Goal: Browse casually

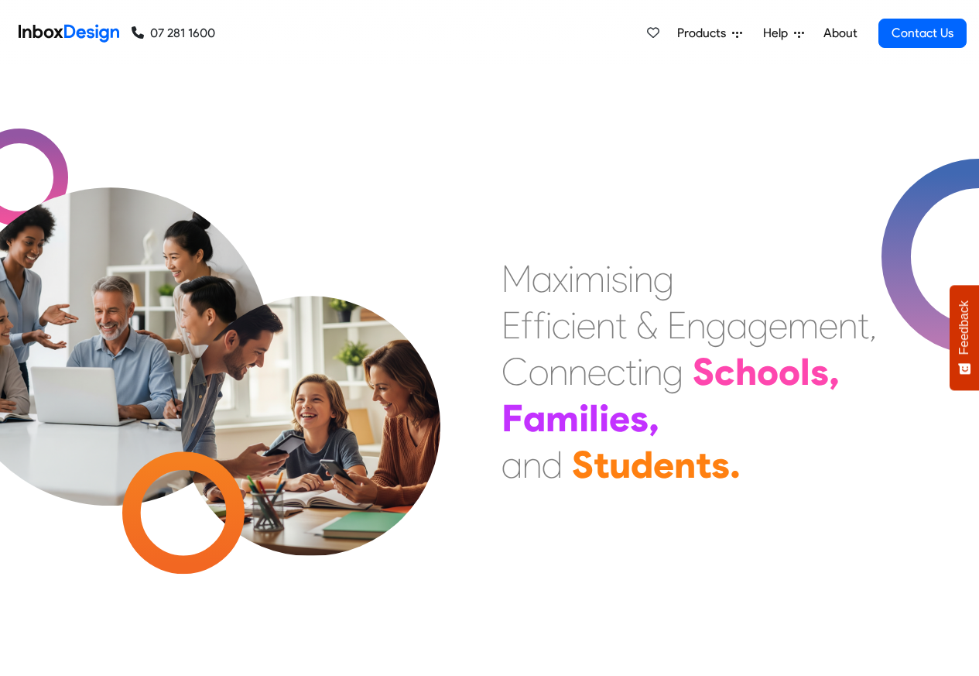
click at [837, 33] on link "About" at bounding box center [840, 33] width 43 height 31
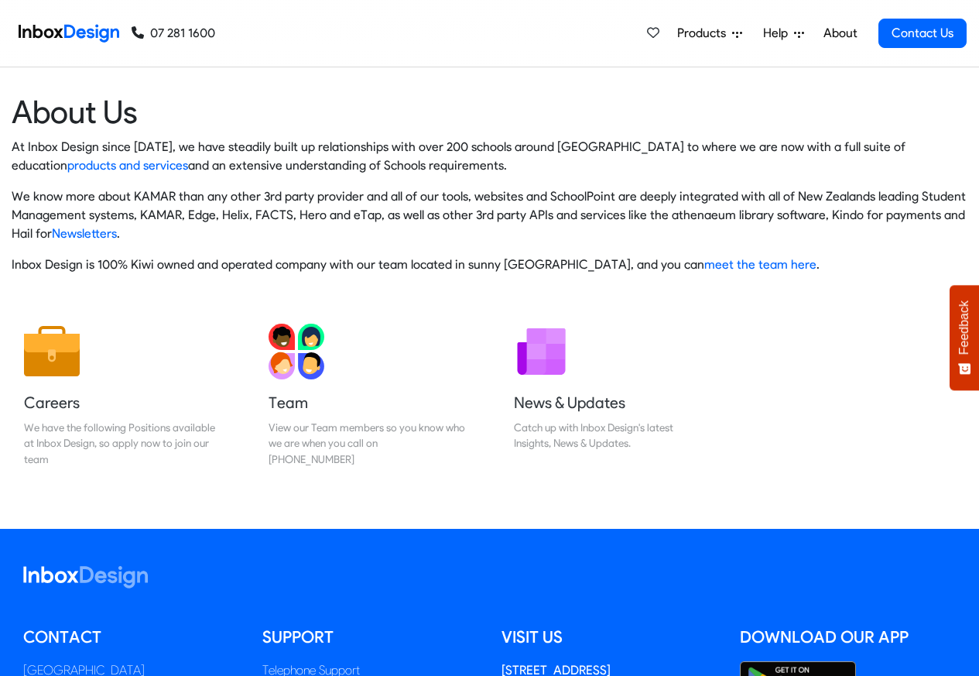
click at [70, 31] on img at bounding box center [69, 33] width 101 height 31
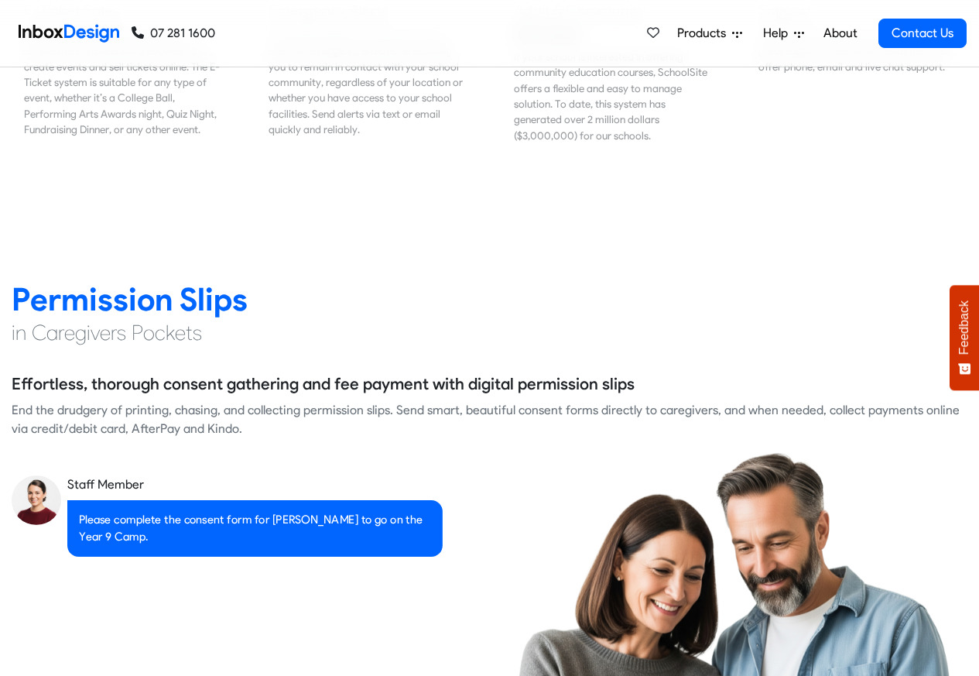
scroll to position [2415, 0]
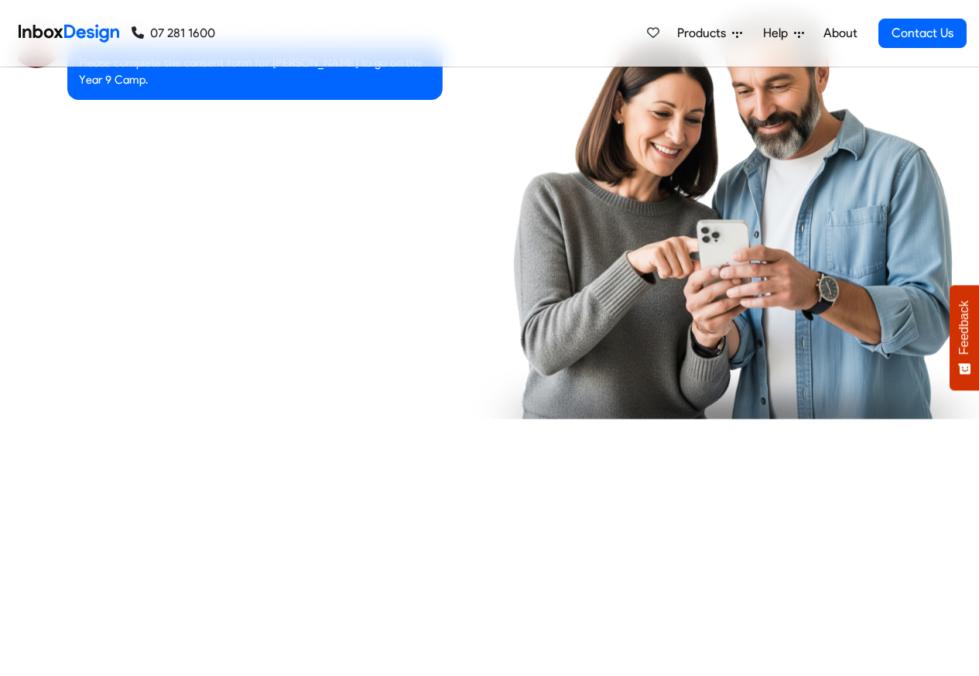
checkbox input "true"
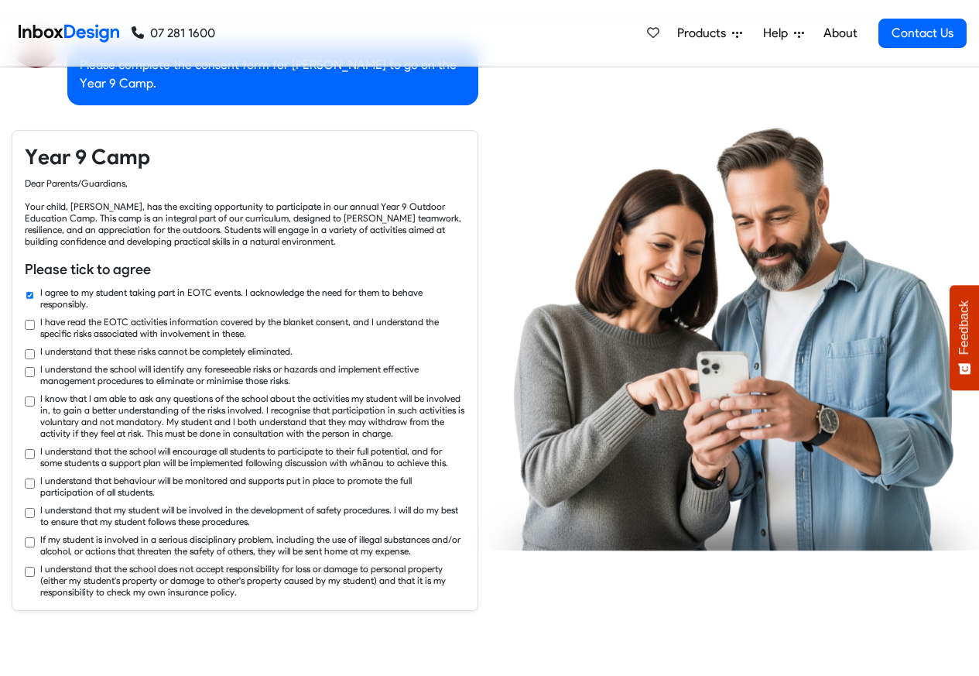
checkbox input "true"
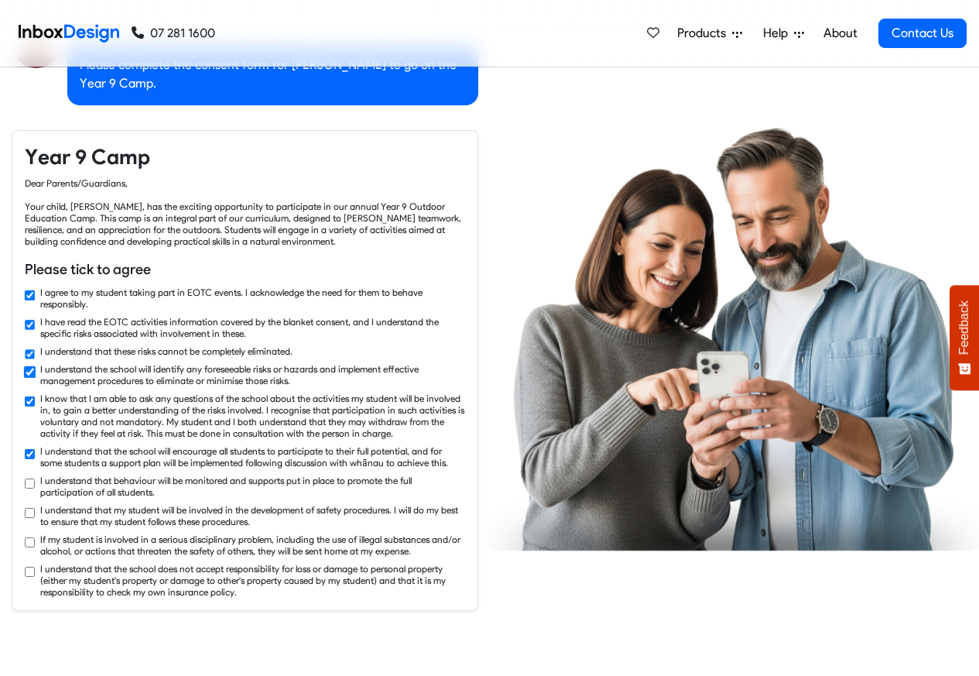
checkbox input "true"
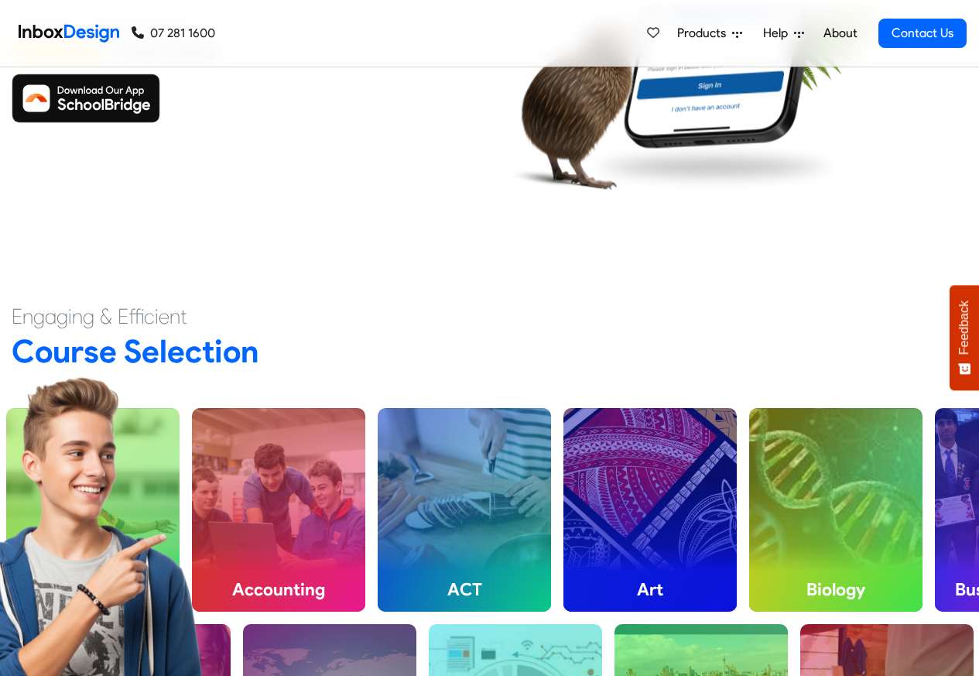
scroll to position [3716, 0]
